Goal: Task Accomplishment & Management: Use online tool/utility

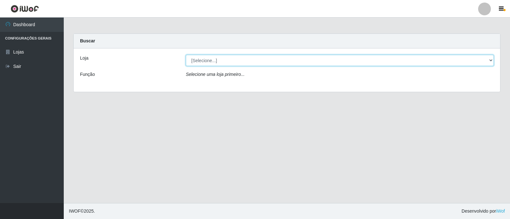
click at [220, 62] on select "[Selecione...] SuperFácil Atacado - [GEOGRAPHIC_DATA]" at bounding box center [340, 60] width 308 height 11
select select "504"
click at [186, 55] on select "[Selecione...] SuperFácil Atacado - [GEOGRAPHIC_DATA]" at bounding box center [340, 60] width 308 height 11
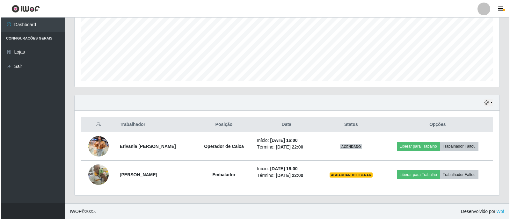
scroll to position [147, 0]
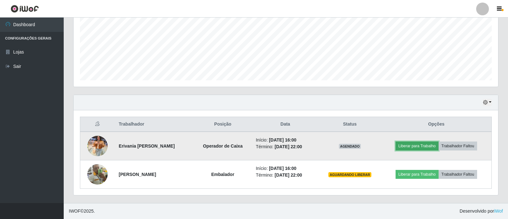
click at [407, 146] on button "Liberar para Trabalho" at bounding box center [417, 145] width 43 height 9
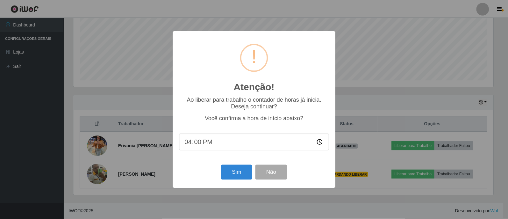
scroll to position [132, 421]
click at [234, 171] on button "Sim" at bounding box center [237, 172] width 31 height 15
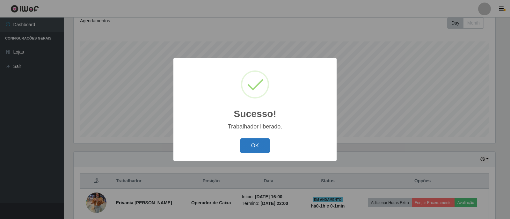
click at [244, 144] on button "OK" at bounding box center [255, 145] width 30 height 15
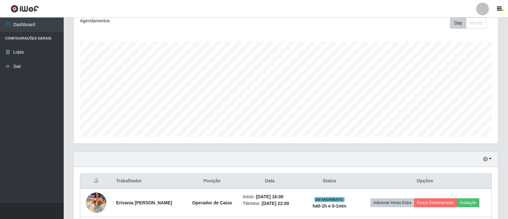
scroll to position [147, 0]
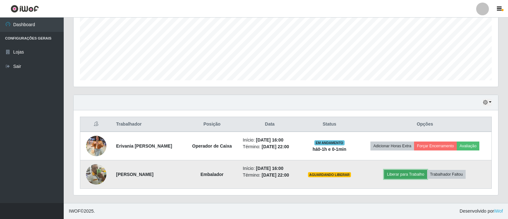
click at [406, 172] on button "Liberar para Trabalho" at bounding box center [405, 174] width 43 height 9
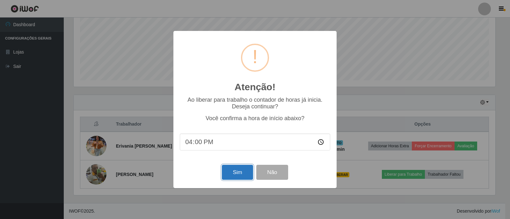
click at [232, 171] on button "Sim" at bounding box center [237, 172] width 31 height 15
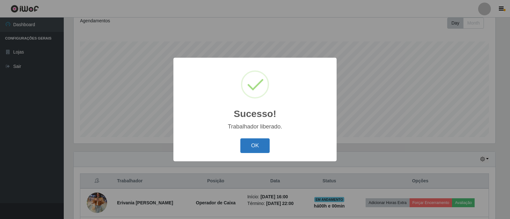
click at [251, 147] on button "OK" at bounding box center [255, 145] width 30 height 15
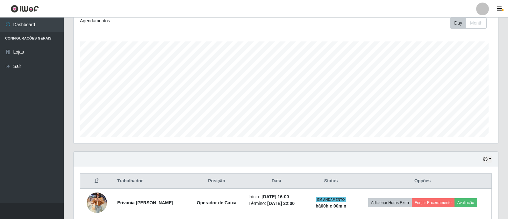
scroll to position [132, 425]
